Goal: Task Accomplishment & Management: Manage account settings

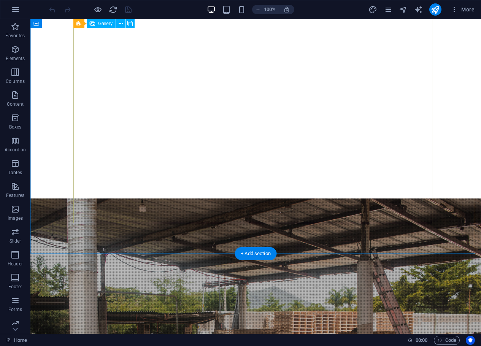
scroll to position [1492, 0]
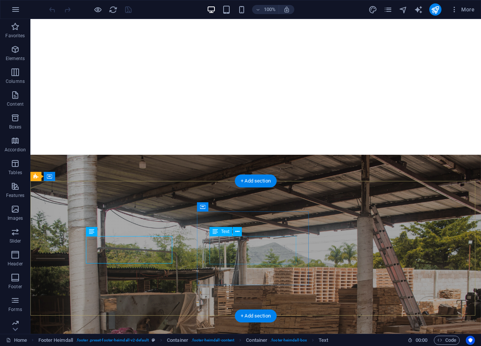
drag, startPoint x: 255, startPoint y: 245, endPoint x: 275, endPoint y: 246, distance: 20.2
drag, startPoint x: 264, startPoint y: 250, endPoint x: 229, endPoint y: 248, distance: 34.7
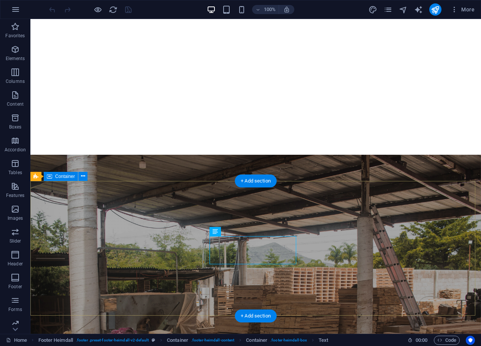
paste div
drag, startPoint x: 220, startPoint y: 251, endPoint x: 229, endPoint y: 274, distance: 24.8
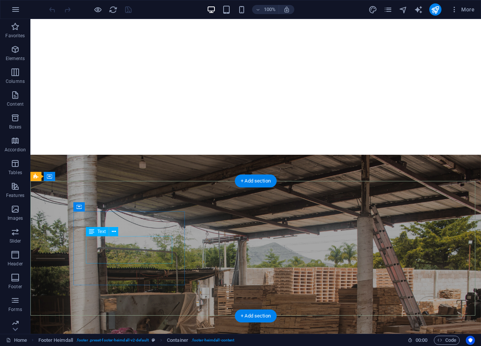
drag, startPoint x: 150, startPoint y: 257, endPoint x: 97, endPoint y: 238, distance: 56.3
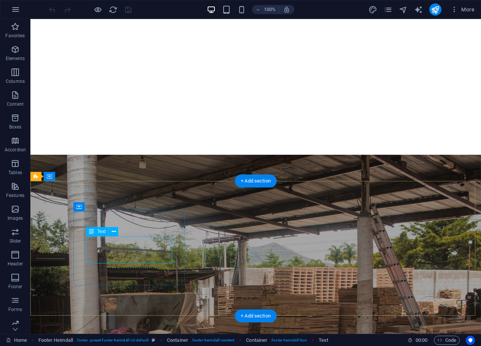
drag, startPoint x: 88, startPoint y: 242, endPoint x: 116, endPoint y: 259, distance: 33.4
copy font "San [PERSON_NAME] Tarimoro, Municipio de [GEOGRAPHIC_DATA], [GEOGRAPHIC_DATA],"
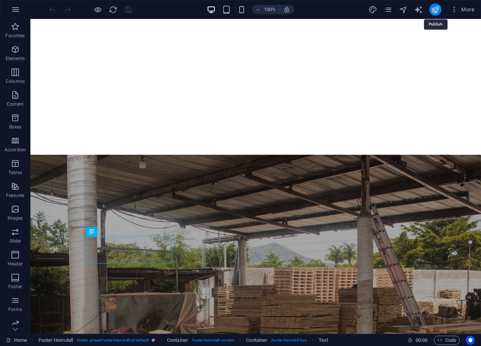
click at [436, 8] on icon "publish" at bounding box center [435, 9] width 9 height 9
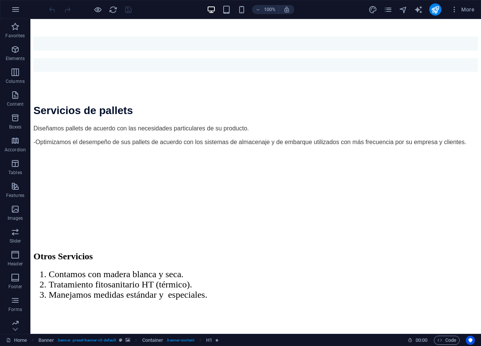
scroll to position [1492, 0]
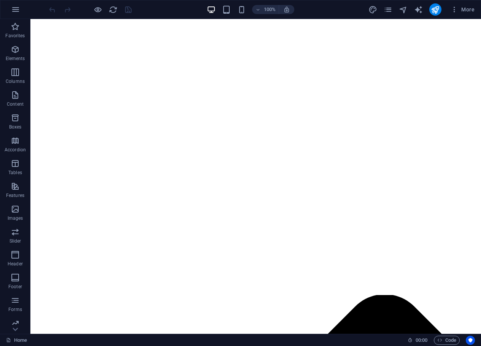
drag, startPoint x: 452, startPoint y: 100, endPoint x: 483, endPoint y: 358, distance: 259.4
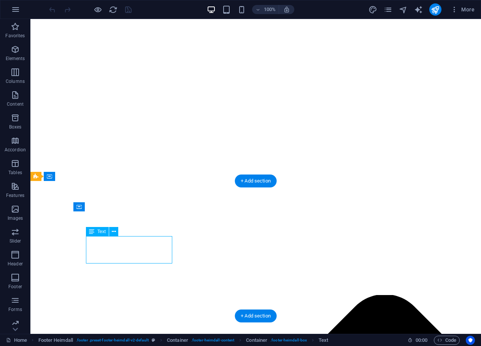
drag, startPoint x: 136, startPoint y: 248, endPoint x: 167, endPoint y: 267, distance: 36.2
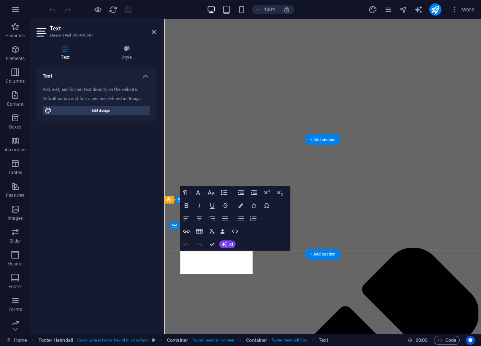
click at [136, 248] on div "Text Add, edit, and format text directly on the website. Default colors and fon…" at bounding box center [97, 197] width 120 height 261
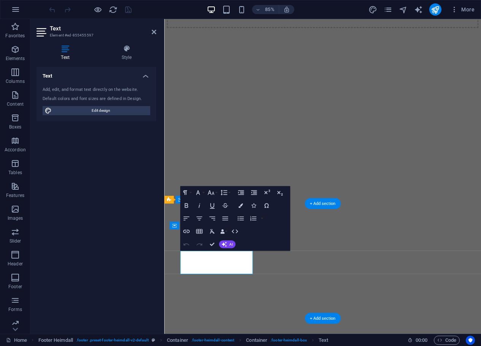
scroll to position [1512, 0]
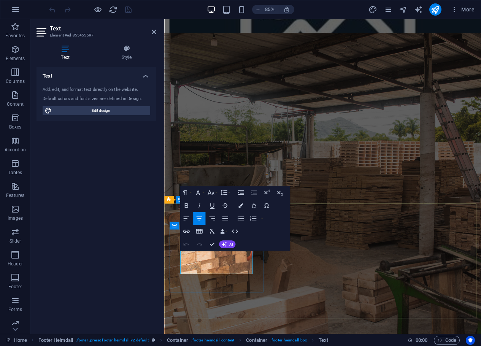
drag, startPoint x: 199, startPoint y: 298, endPoint x: 250, endPoint y: 312, distance: 52.2
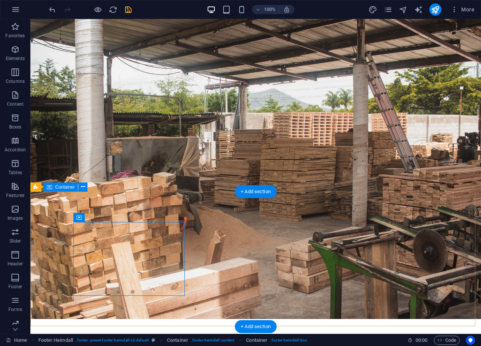
scroll to position [1492, 0]
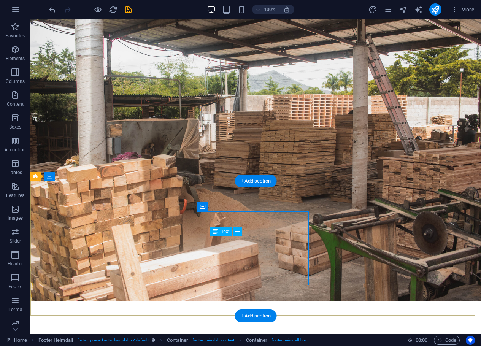
drag, startPoint x: 221, startPoint y: 255, endPoint x: 227, endPoint y: 255, distance: 5.7
drag, startPoint x: 230, startPoint y: 251, endPoint x: 265, endPoint y: 250, distance: 35.0
paste div
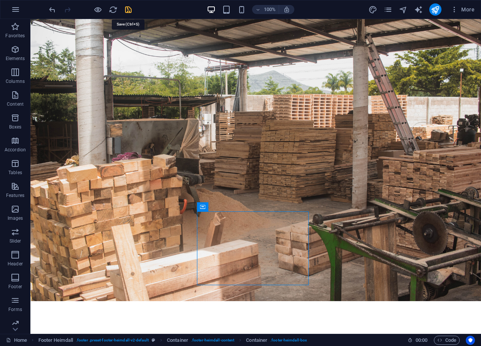
click at [130, 10] on icon "save" at bounding box center [128, 9] width 9 height 9
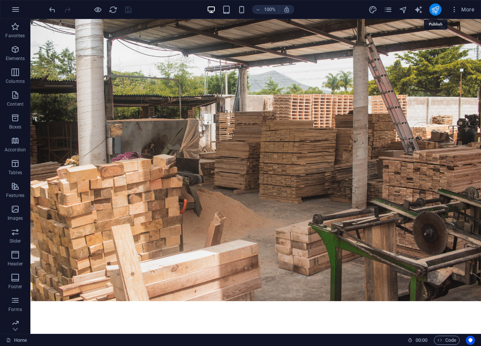
click at [436, 7] on icon "publish" at bounding box center [435, 9] width 9 height 9
